Goal: Go to known website: Access a specific website the user already knows

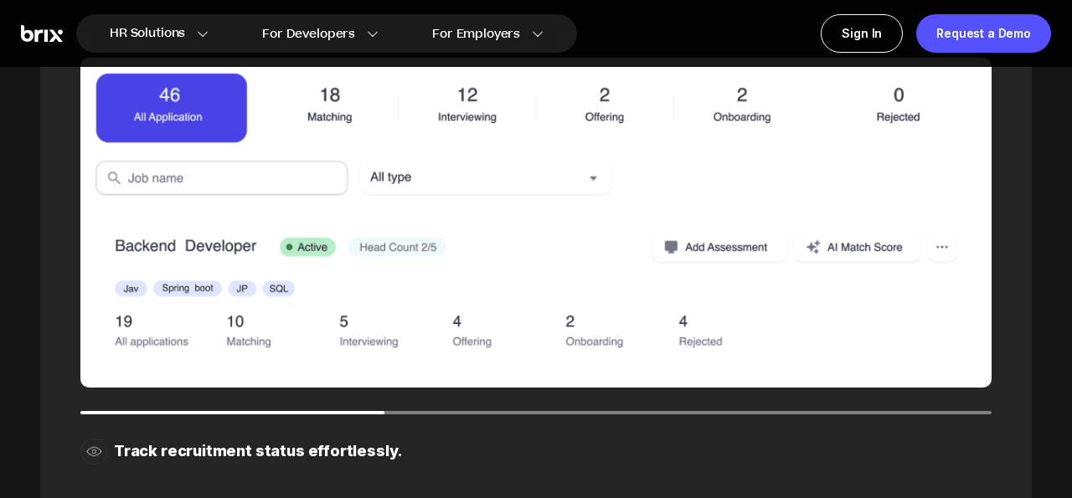
scroll to position [2103, 0]
